Goal: Information Seeking & Learning: Learn about a topic

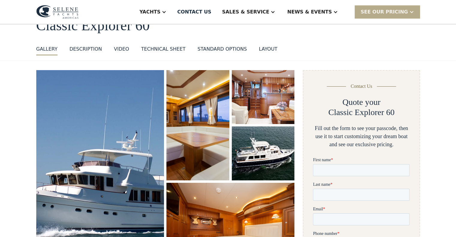
scroll to position [41, 0]
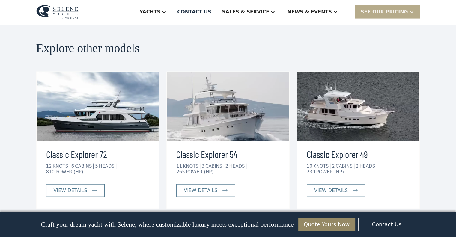
scroll to position [1354, 0]
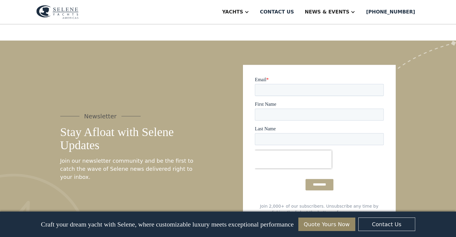
scroll to position [763, 0]
